Goal: Navigation & Orientation: Find specific page/section

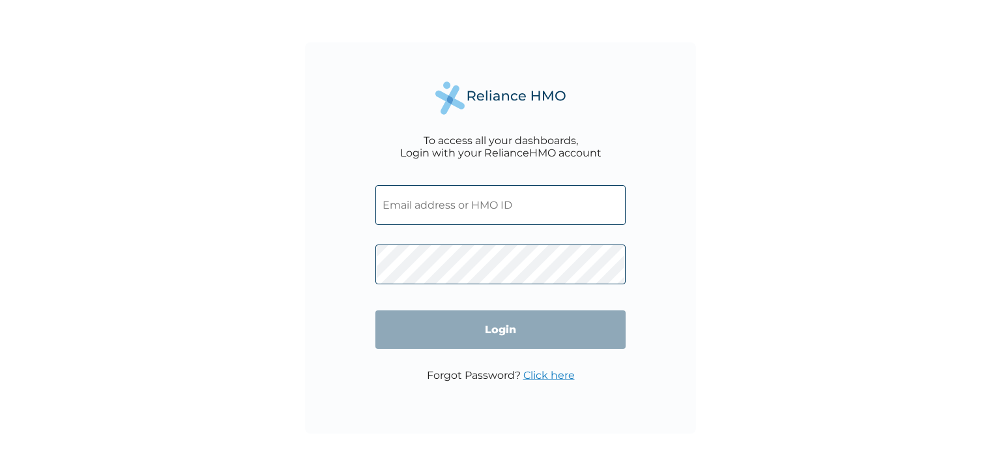
click at [467, 210] on input "text" at bounding box center [500, 205] width 250 height 40
paste input "OCV/10022/A"
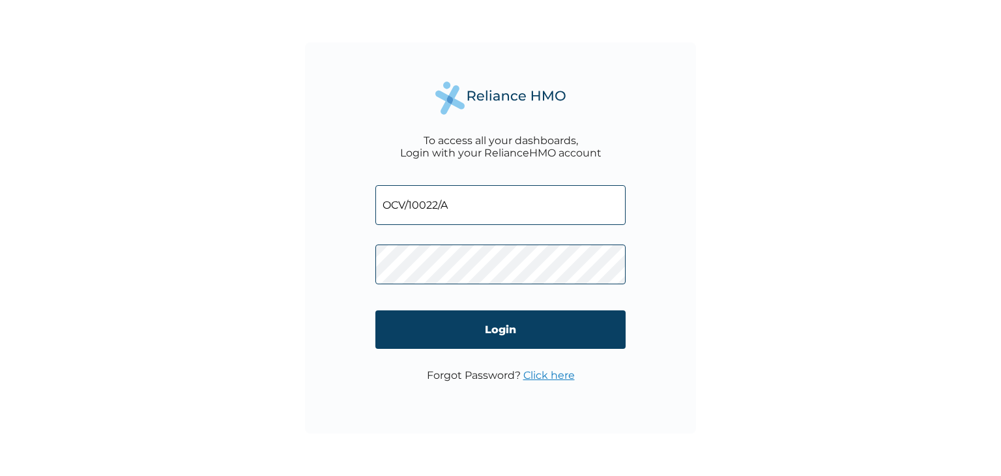
type input "OCV/10022/A"
click at [485, 376] on p "Forgot Password? Click here" at bounding box center [501, 375] width 148 height 12
click at [555, 372] on link "Click here" at bounding box center [548, 375] width 51 height 12
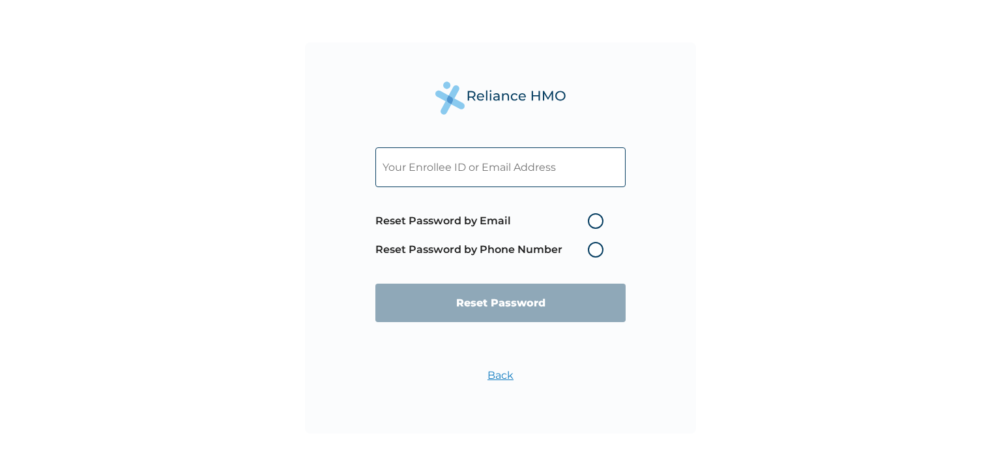
click at [598, 216] on label "Reset Password by Email" at bounding box center [492, 221] width 235 height 16
click at [590, 216] on input "Reset Password by Email" at bounding box center [580, 221] width 21 height 21
radio input "true"
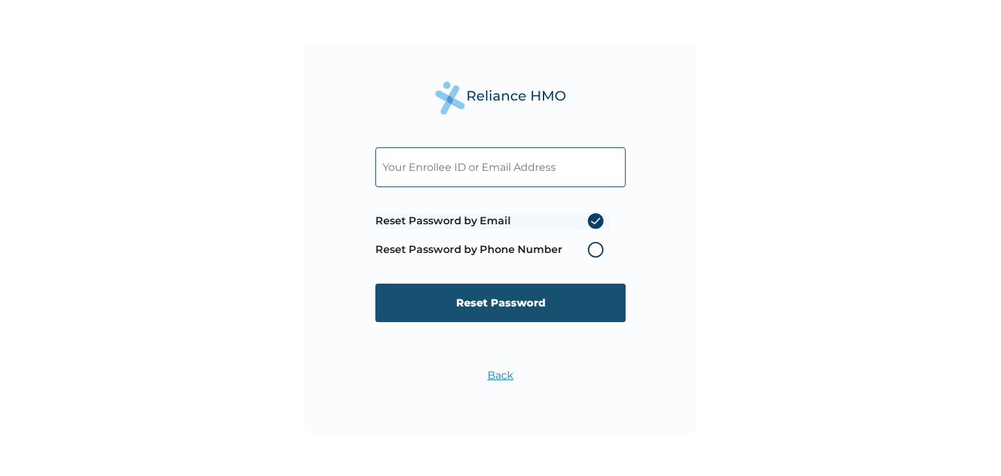
click at [583, 285] on input "Reset Password" at bounding box center [500, 303] width 250 height 38
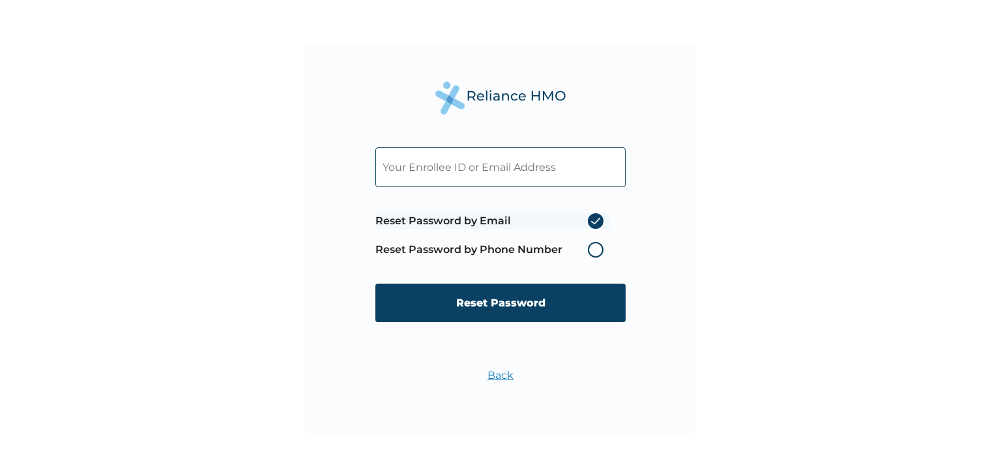
click at [559, 170] on input "text" at bounding box center [500, 167] width 250 height 40
click at [553, 170] on input "text" at bounding box center [500, 167] width 250 height 40
paste input "OCV/10022/A"
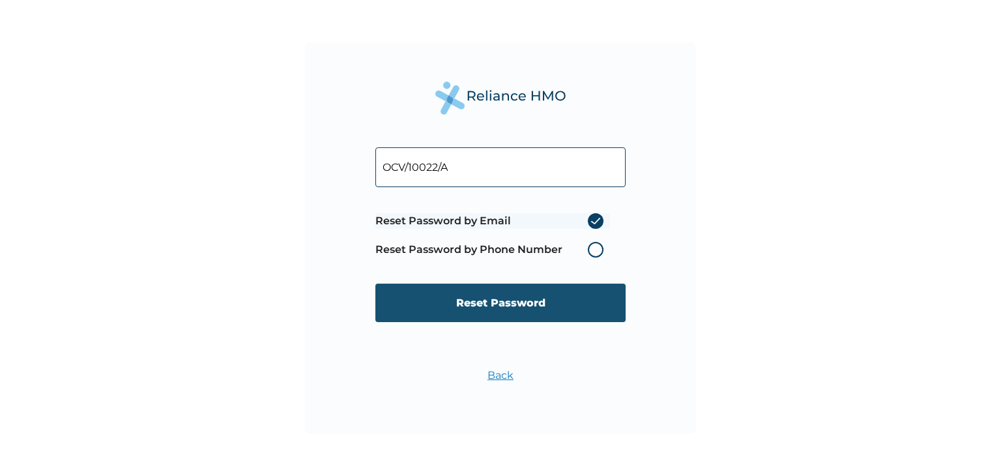
type input "OCV/10022/A"
click at [493, 306] on input "Reset Password" at bounding box center [500, 303] width 250 height 38
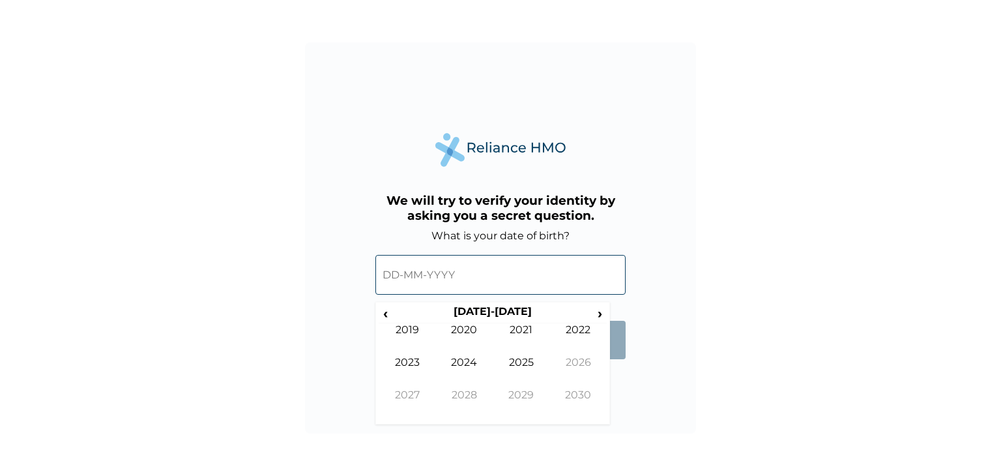
click at [567, 267] on input "text" at bounding box center [500, 275] width 250 height 40
click at [385, 312] on span "‹" at bounding box center [386, 313] width 14 height 16
click at [473, 389] on td "1998" at bounding box center [464, 404] width 57 height 33
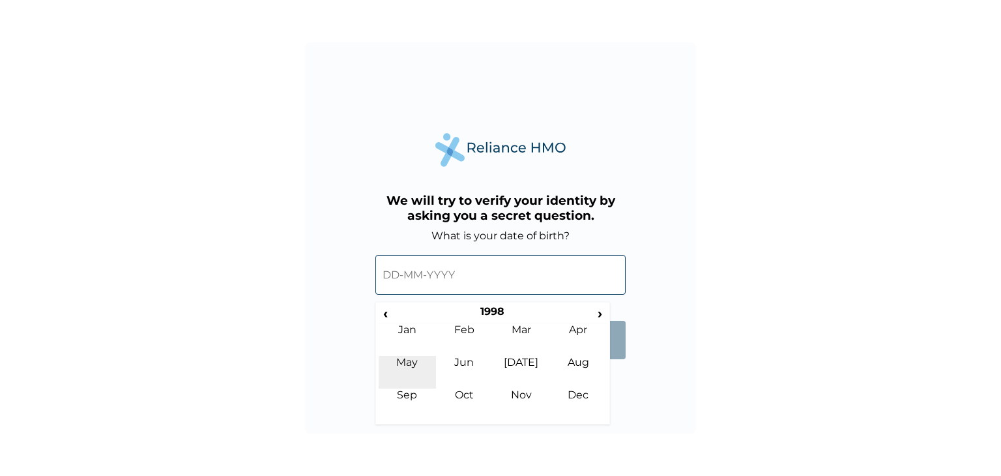
click at [409, 358] on td "May" at bounding box center [407, 372] width 57 height 33
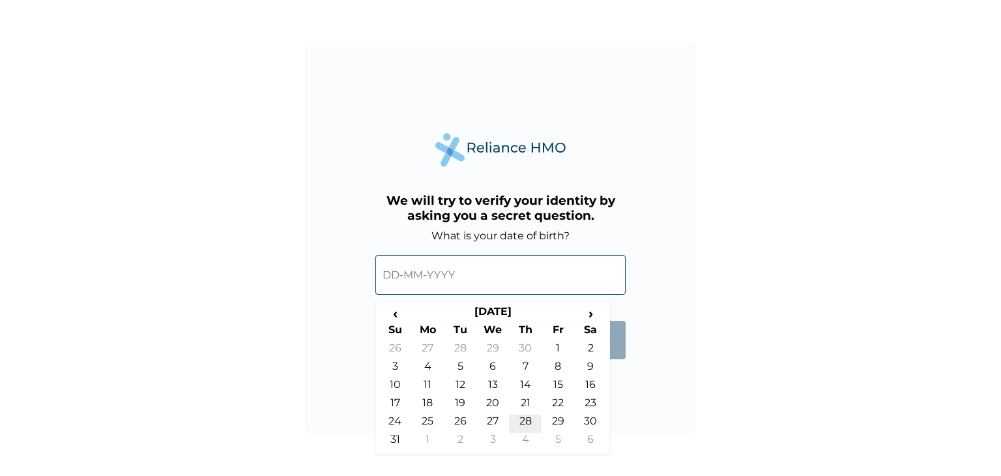
click at [524, 420] on td "28" at bounding box center [525, 424] width 33 height 18
type input "28-05-1998"
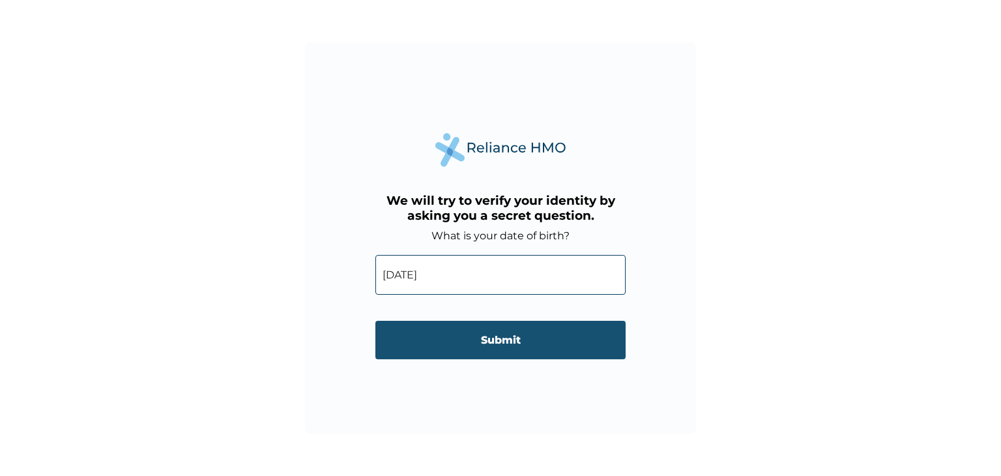
click at [531, 338] on input "Submit" at bounding box center [500, 340] width 250 height 38
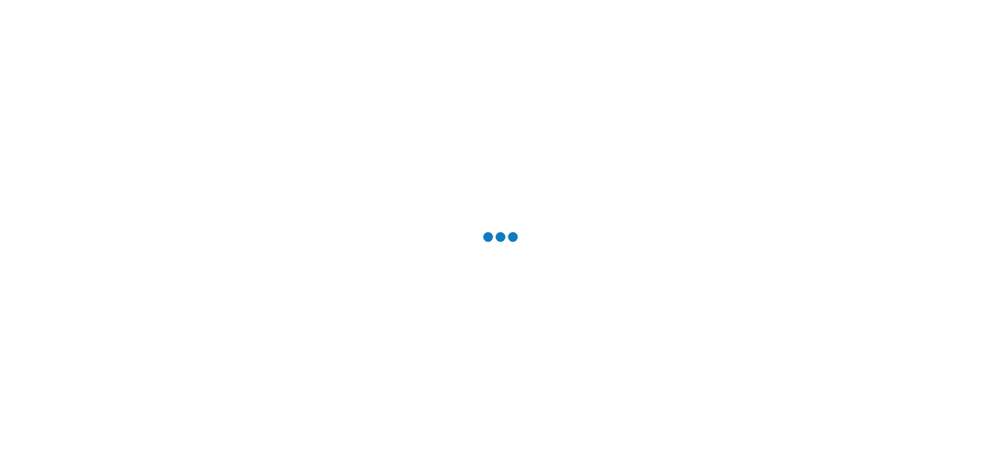
click at [531, 338] on div at bounding box center [500, 238] width 1001 height 476
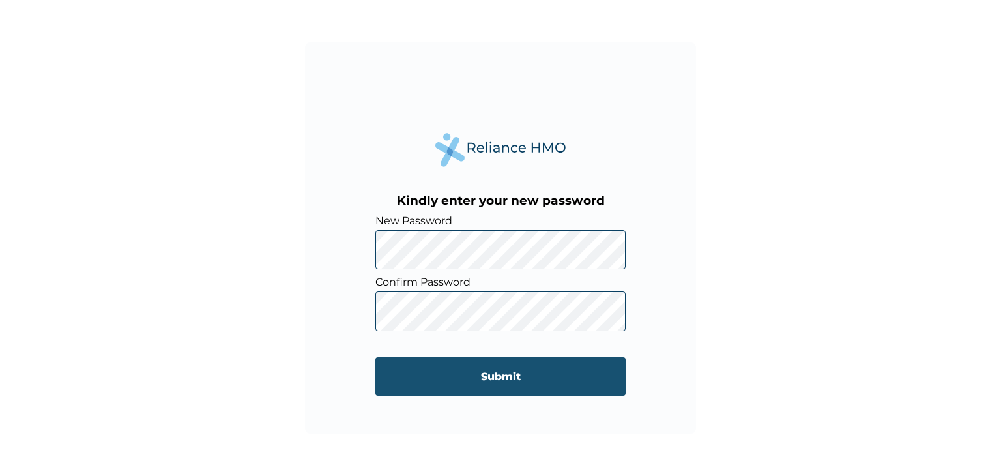
click at [464, 378] on input "Submit" at bounding box center [500, 376] width 250 height 38
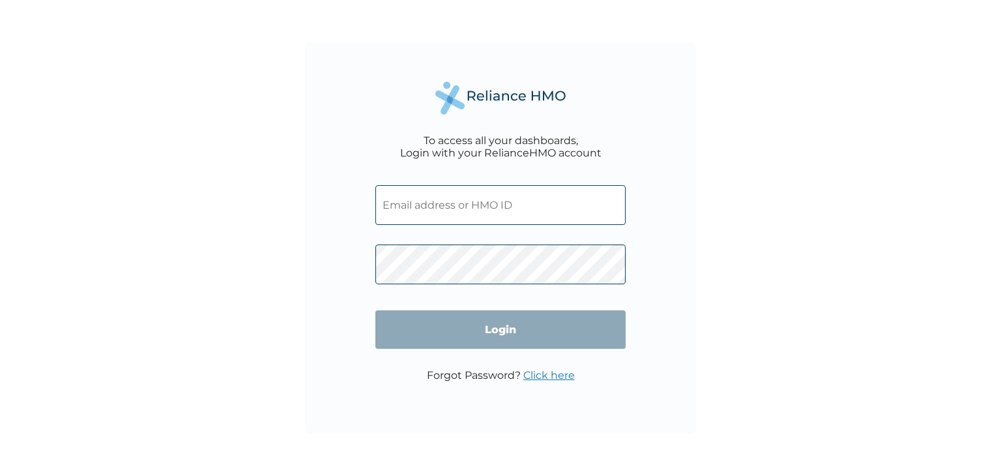
type input "ocv/10022/a"
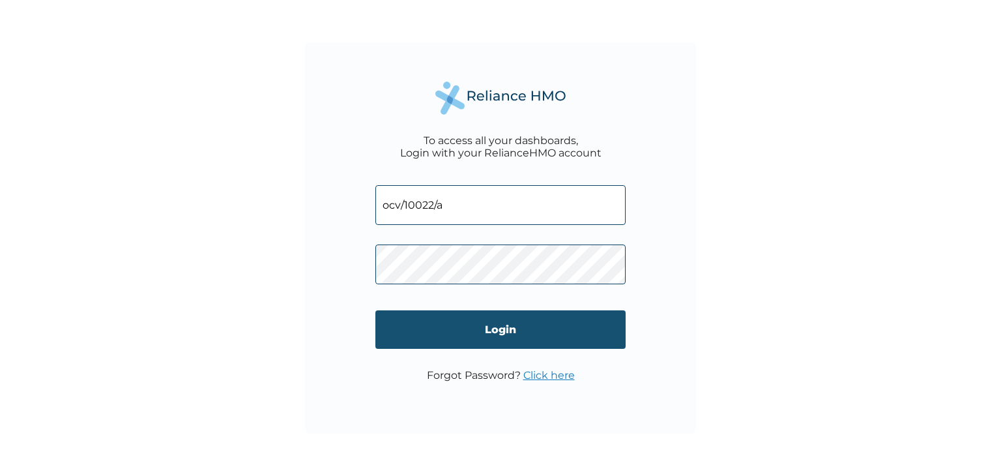
click at [514, 340] on input "Login" at bounding box center [500, 329] width 250 height 38
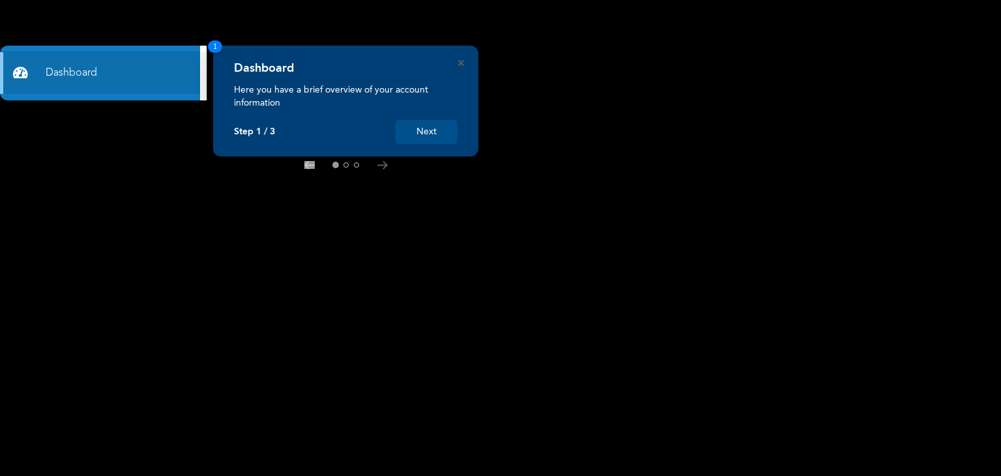
click at [416, 129] on button "Next" at bounding box center [427, 132] width 62 height 24
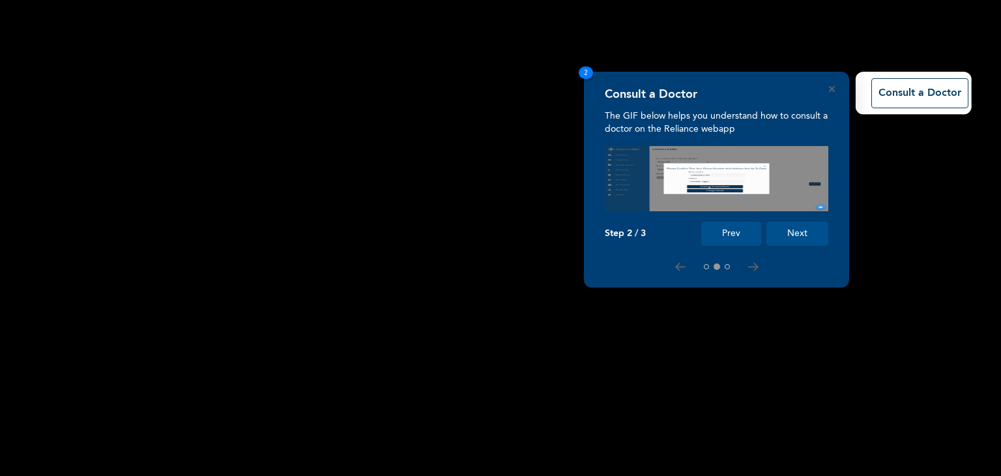
click at [800, 235] on button "Next" at bounding box center [797, 234] width 62 height 24
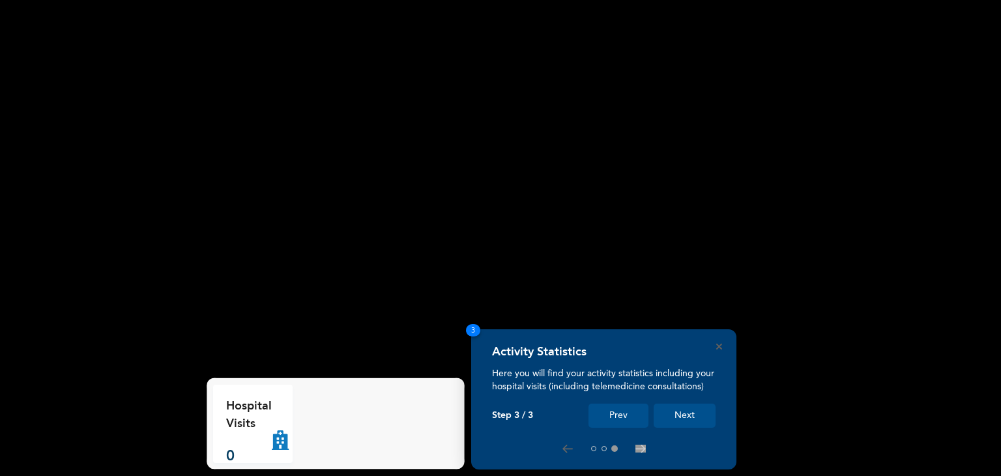
click at [693, 407] on button "Next" at bounding box center [685, 415] width 62 height 24
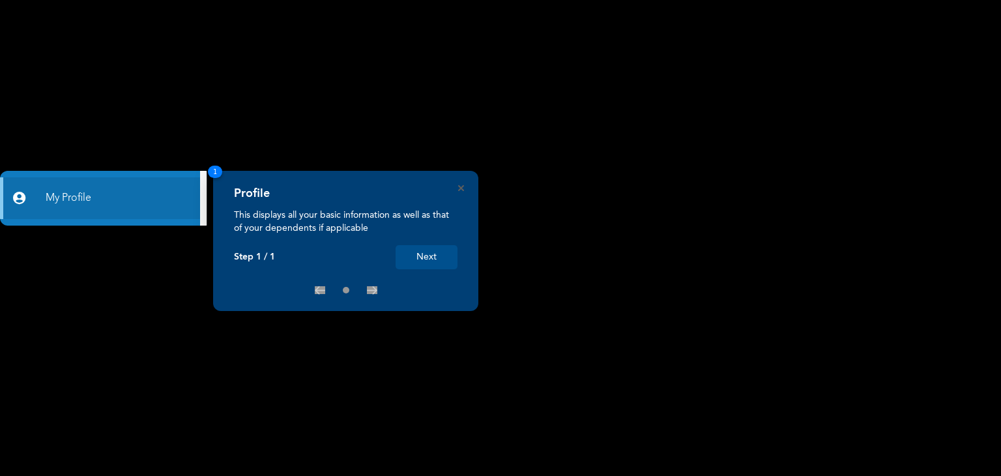
click at [423, 264] on button "Next" at bounding box center [427, 257] width 62 height 24
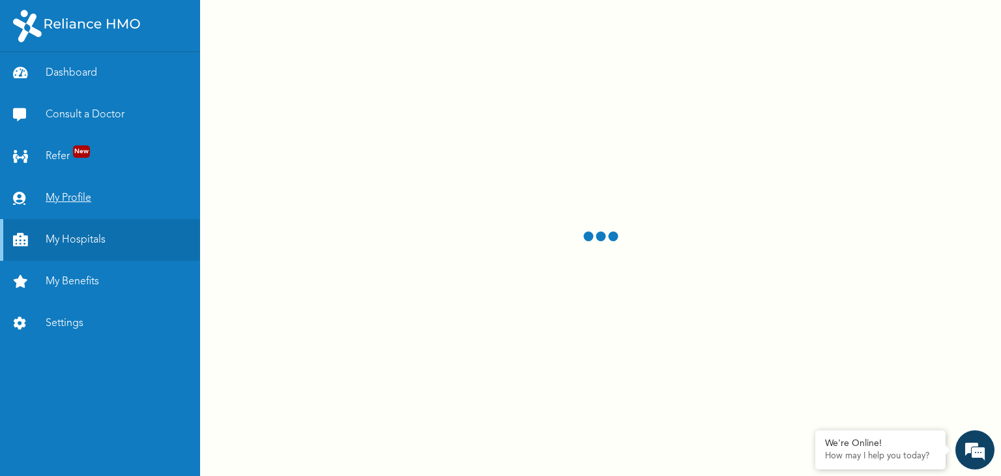
click at [54, 197] on link "My Profile" at bounding box center [100, 198] width 200 height 42
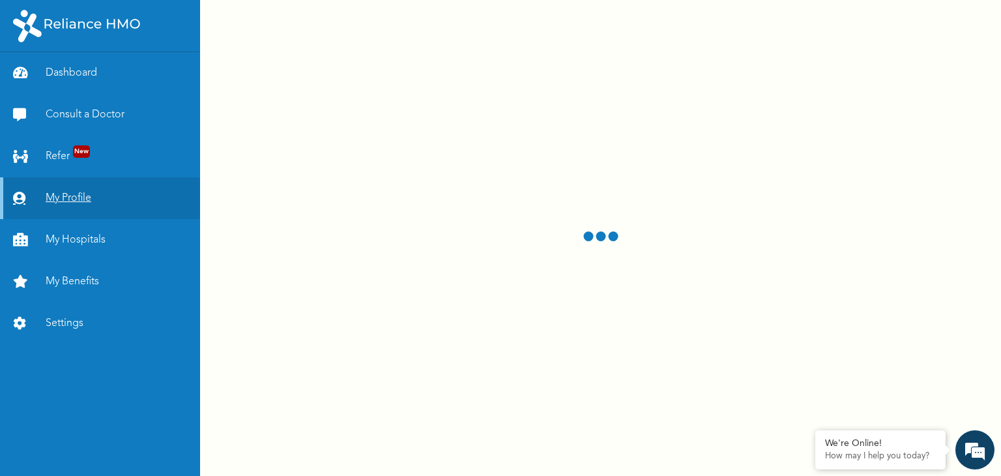
click at [54, 197] on link "My Profile" at bounding box center [100, 198] width 200 height 42
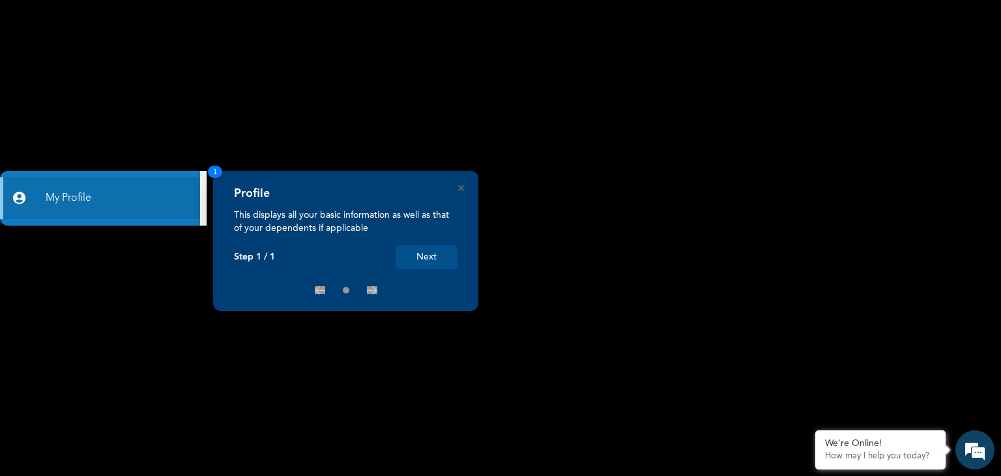
click at [426, 258] on button "Next" at bounding box center [427, 257] width 62 height 24
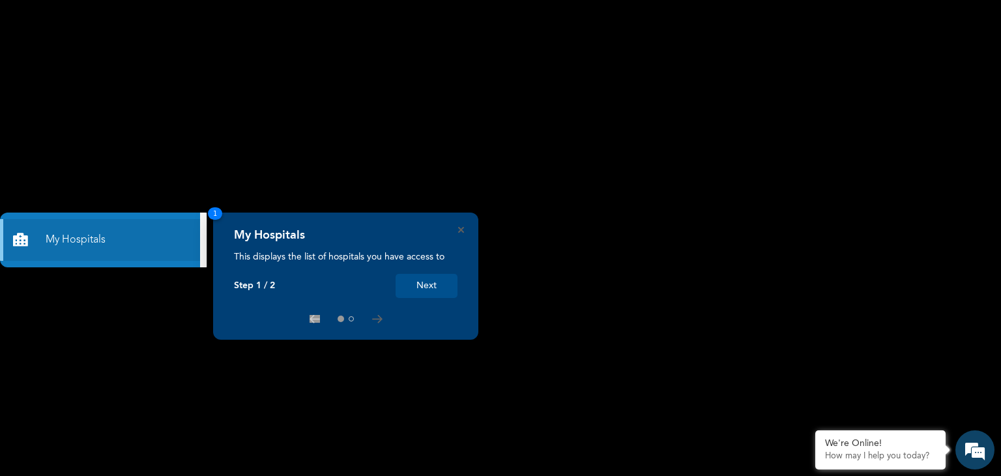
click at [420, 282] on button "Next" at bounding box center [427, 286] width 62 height 24
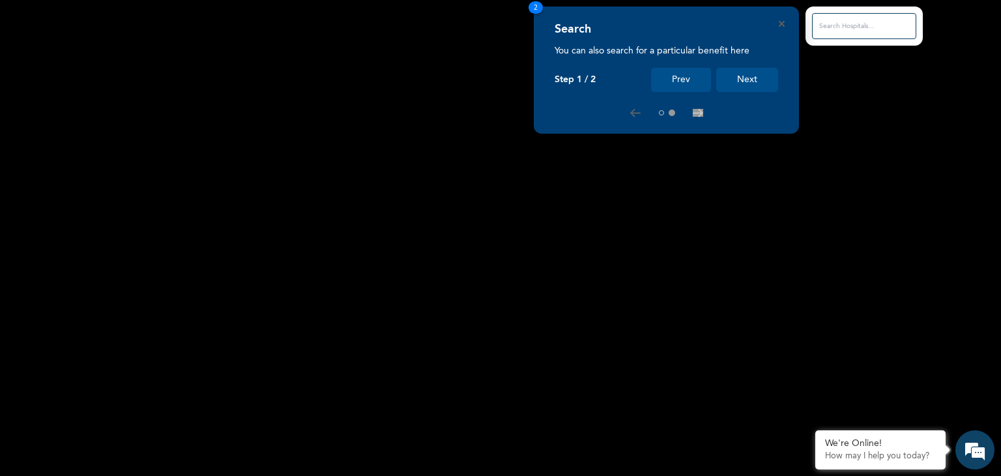
click at [744, 84] on button "Next" at bounding box center [747, 80] width 62 height 24
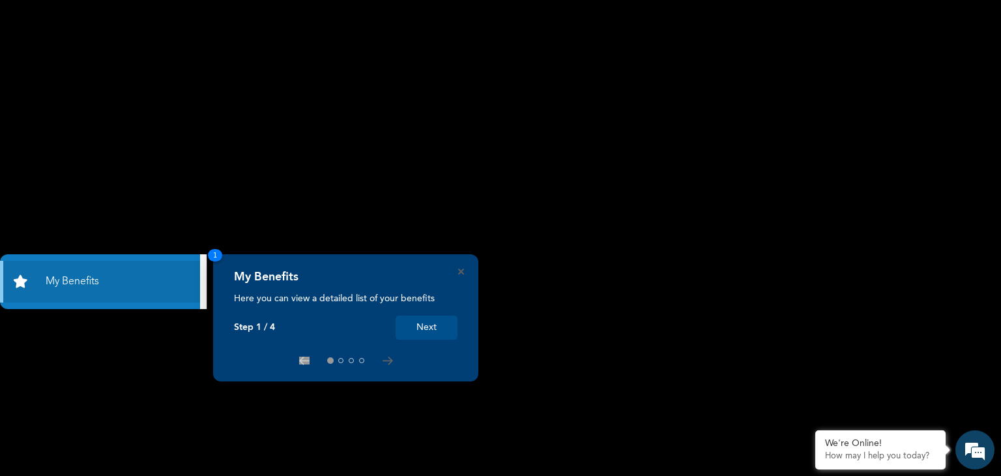
click at [22, 125] on rect at bounding box center [500, 238] width 1001 height 476
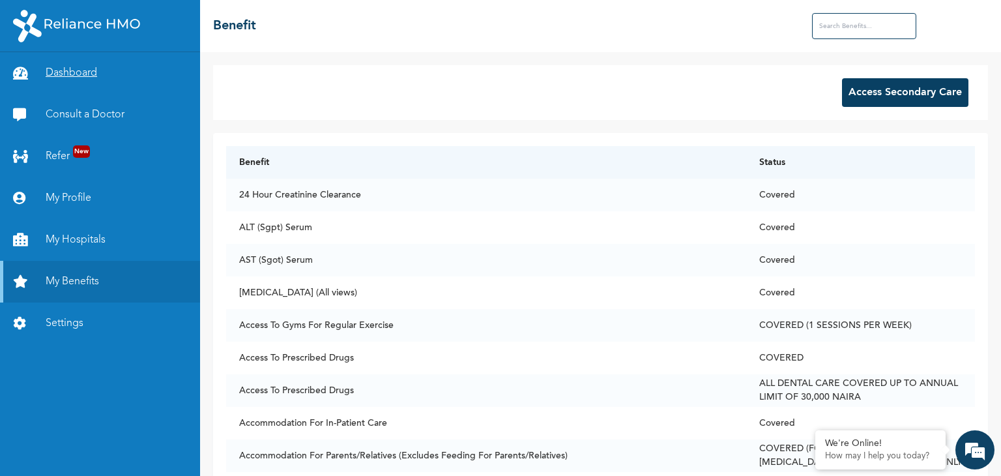
click at [83, 78] on link "Dashboard" at bounding box center [100, 73] width 200 height 42
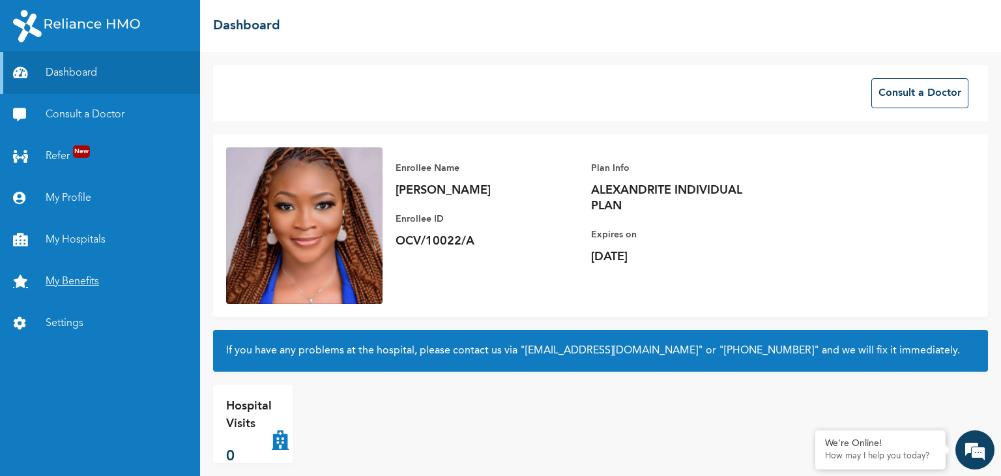
click at [74, 284] on link "My Benefits" at bounding box center [100, 282] width 200 height 42
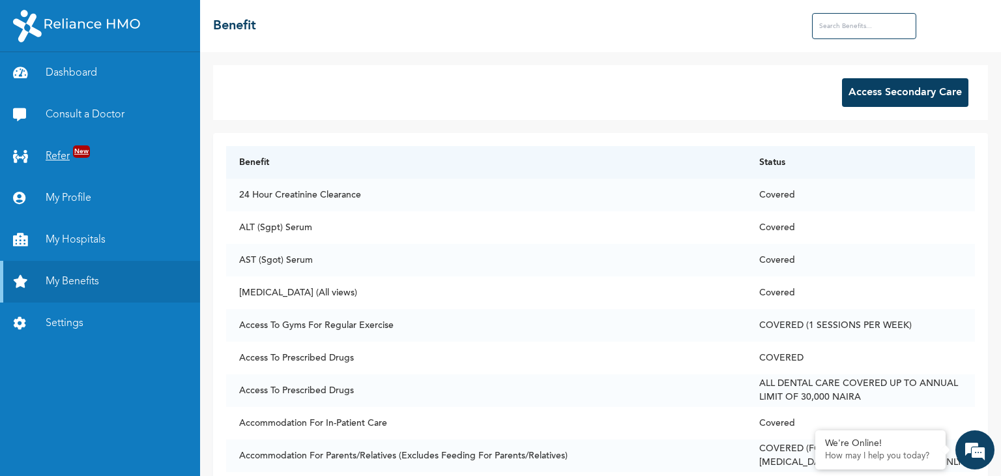
click at [46, 169] on link "Refer New" at bounding box center [100, 157] width 200 height 42
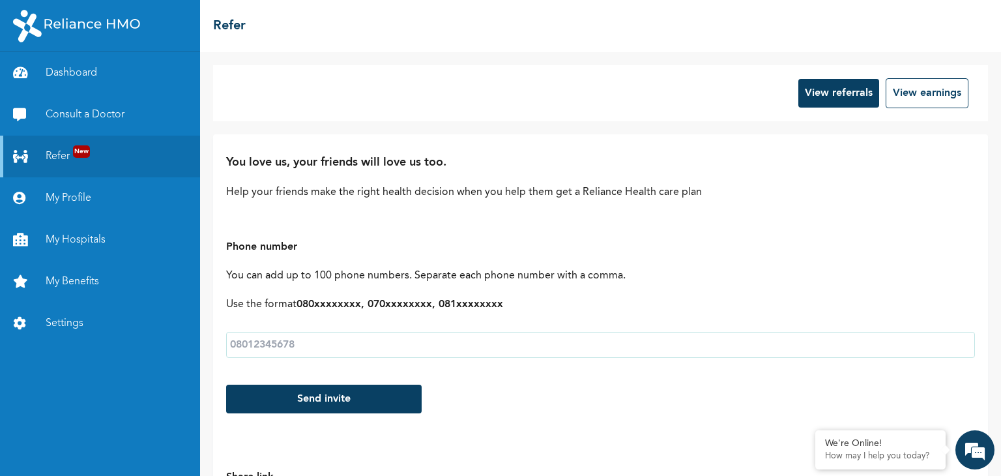
click at [347, 353] on input "text" at bounding box center [600, 345] width 749 height 26
click at [123, 123] on link "Consult a Doctor" at bounding box center [100, 115] width 200 height 42
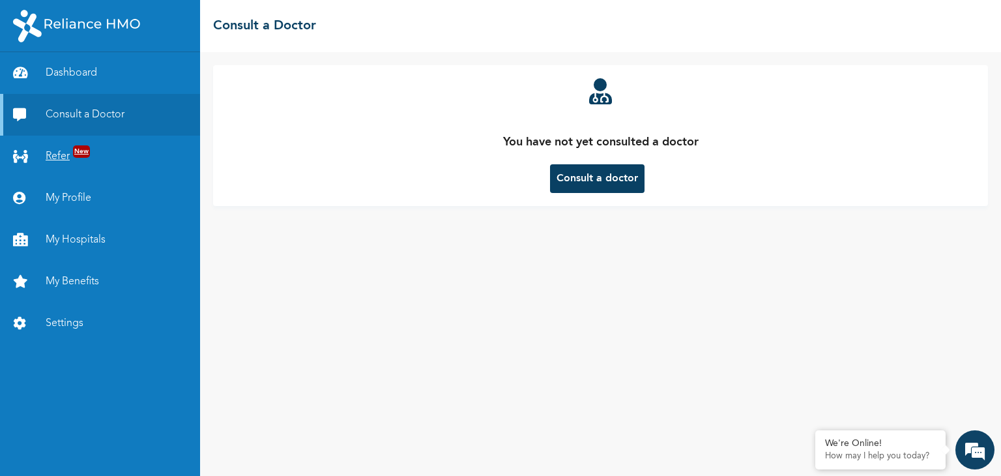
click at [86, 156] on span "New" at bounding box center [81, 151] width 17 height 12
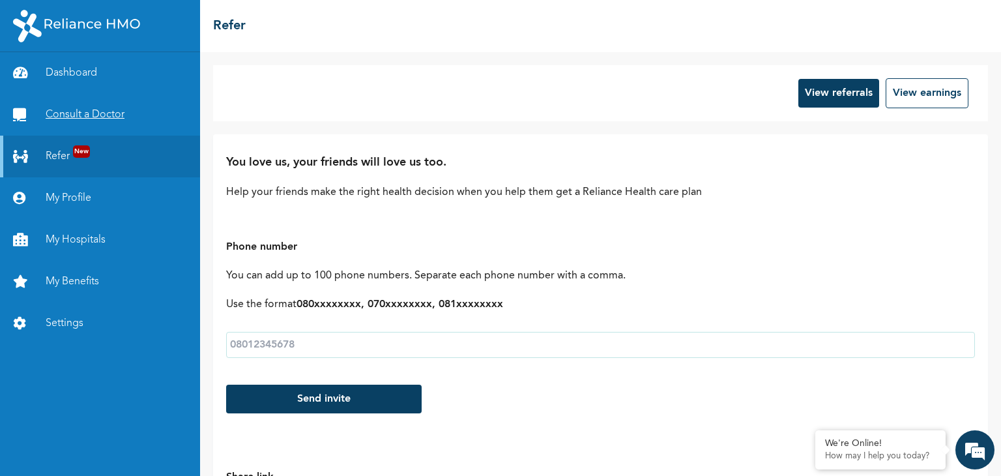
click at [92, 113] on link "Consult a Doctor" at bounding box center [100, 115] width 200 height 42
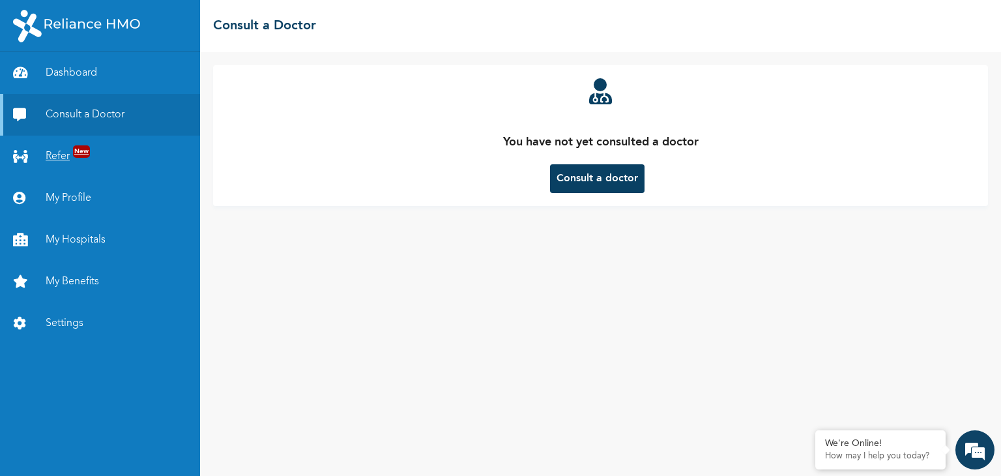
click at [57, 164] on link "Refer New" at bounding box center [100, 157] width 200 height 42
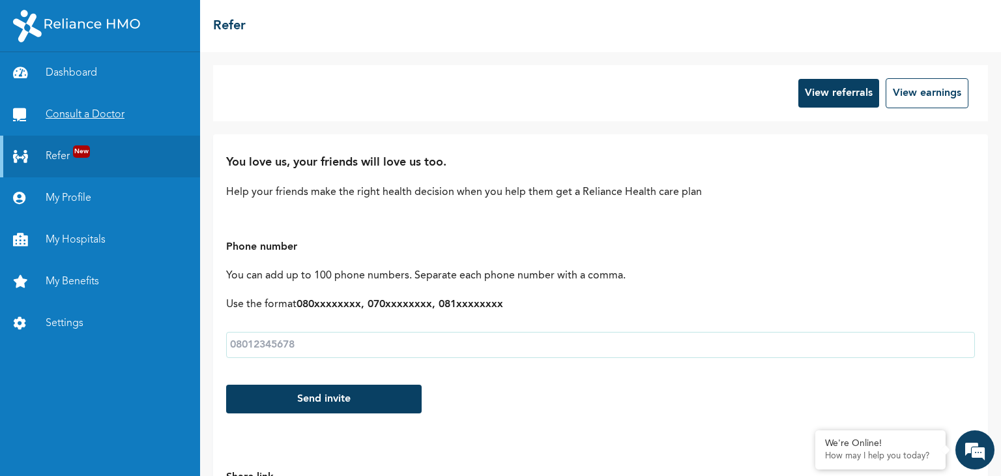
click at [57, 117] on link "Consult a Doctor" at bounding box center [100, 115] width 200 height 42
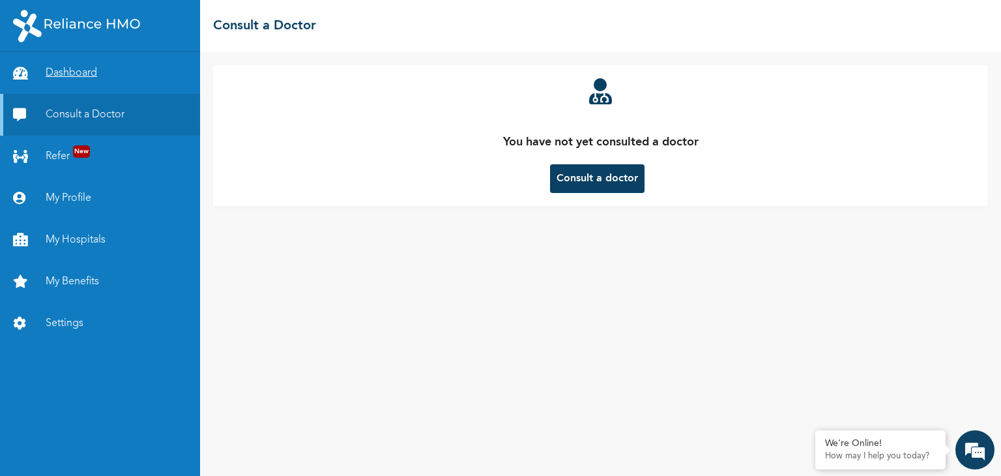
click at [57, 68] on link "Dashboard" at bounding box center [100, 73] width 200 height 42
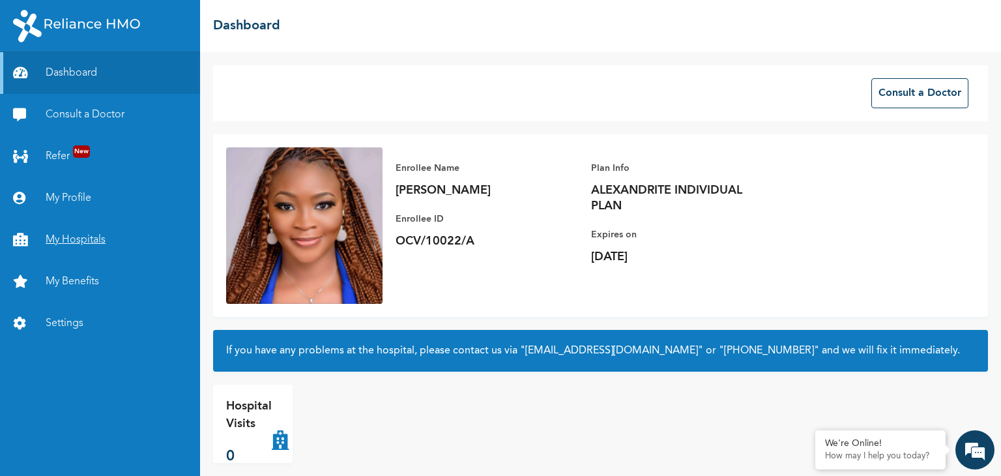
click at [57, 238] on link "My Hospitals" at bounding box center [100, 240] width 200 height 42
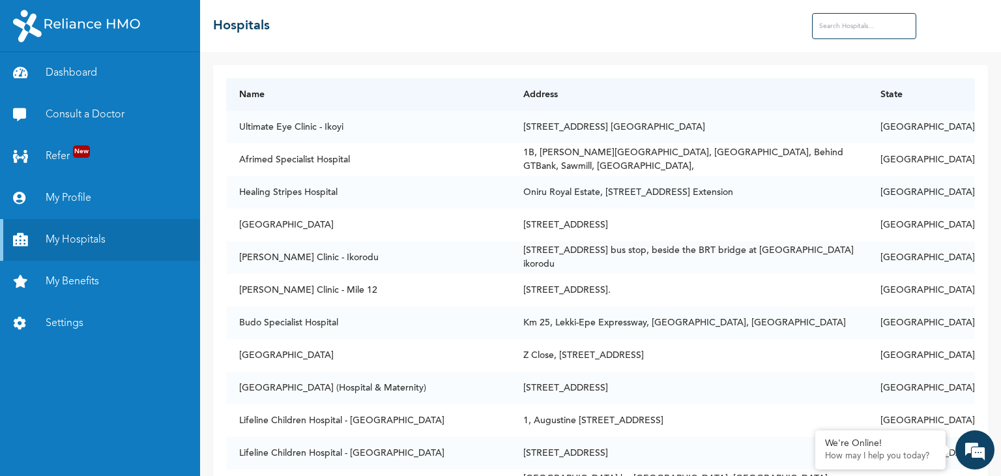
click at [858, 19] on input "text" at bounding box center [864, 26] width 104 height 26
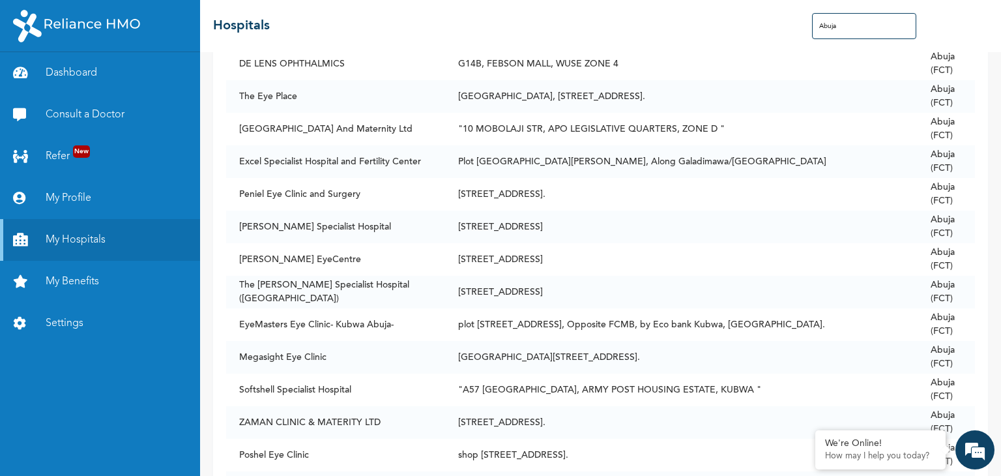
scroll to position [434, 0]
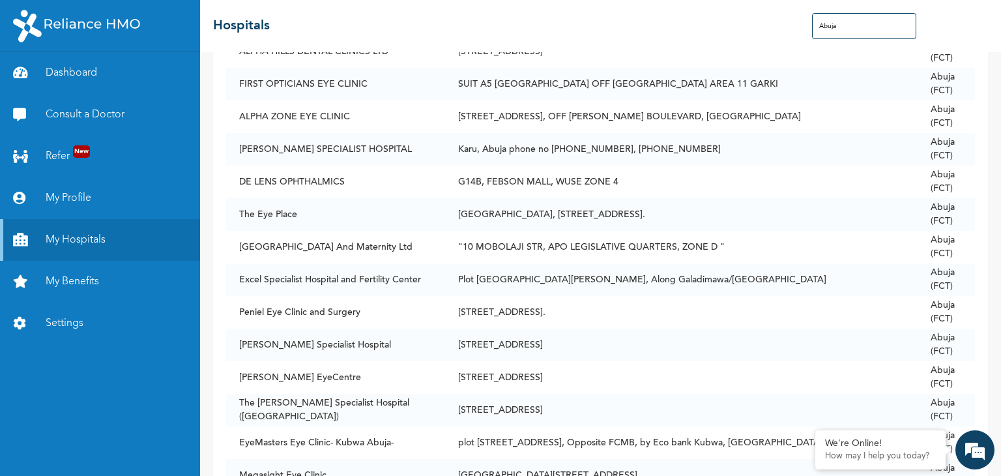
type input "Abuja"
